Goal: Task Accomplishment & Management: Manage account settings

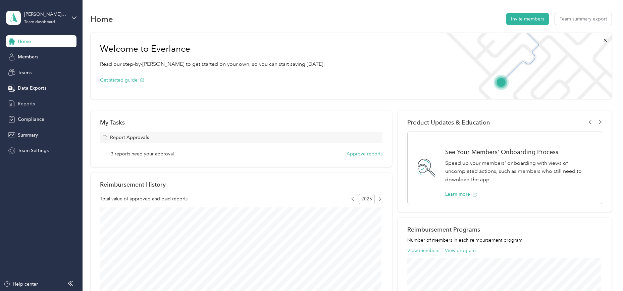
click at [30, 102] on span "Reports" at bounding box center [26, 103] width 17 height 7
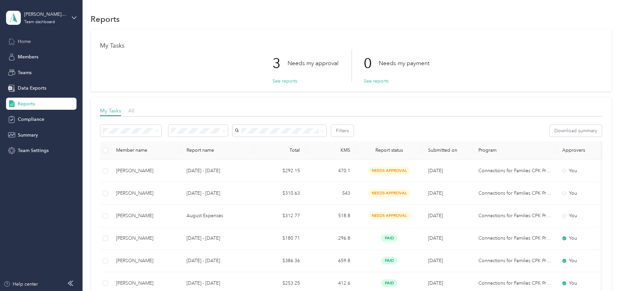
click at [30, 41] on span "Home" at bounding box center [24, 41] width 13 height 7
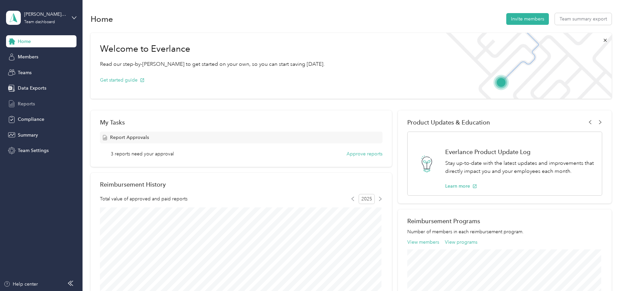
click at [30, 102] on span "Reports" at bounding box center [26, 103] width 17 height 7
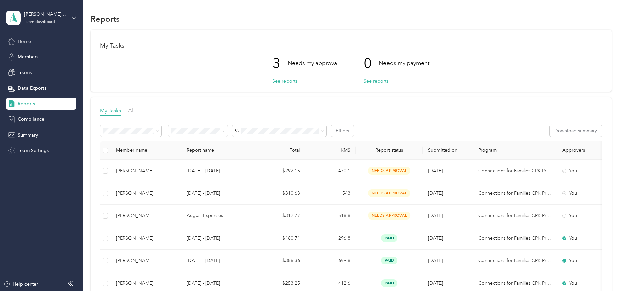
click at [27, 42] on span "Home" at bounding box center [24, 41] width 13 height 7
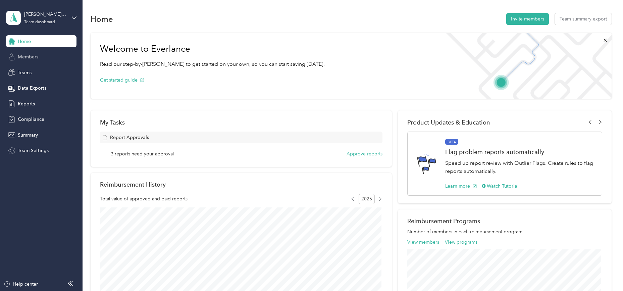
click at [28, 59] on span "Members" at bounding box center [28, 56] width 20 height 7
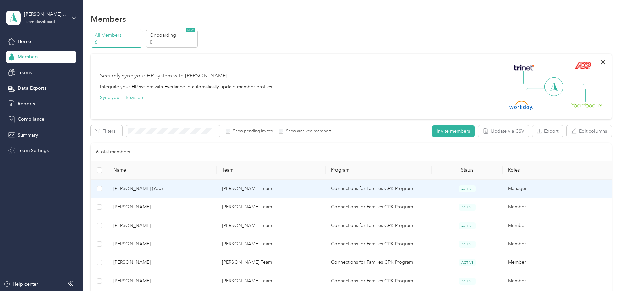
click at [139, 188] on span "[PERSON_NAME] (You)" at bounding box center [162, 188] width 98 height 7
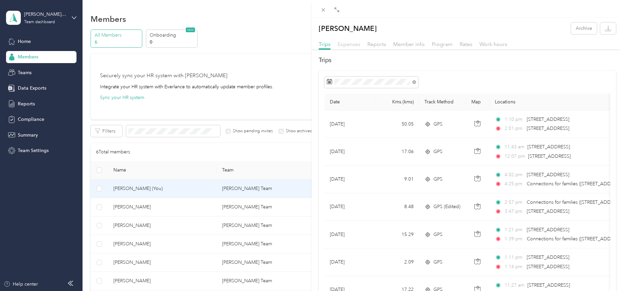
click at [351, 44] on span "Expenses" at bounding box center [349, 44] width 23 height 6
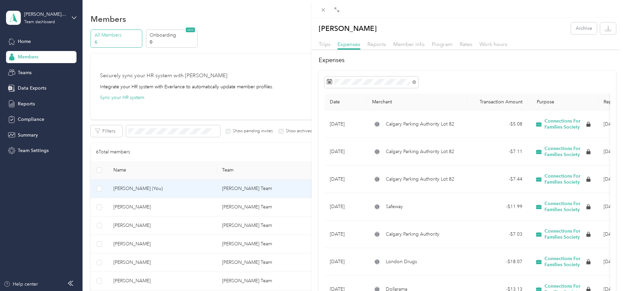
click at [19, 39] on div "[PERSON_NAME] Archive Trips Expenses Reports Member info Program Rates Work hou…" at bounding box center [311, 145] width 623 height 291
